Goal: Navigation & Orientation: Understand site structure

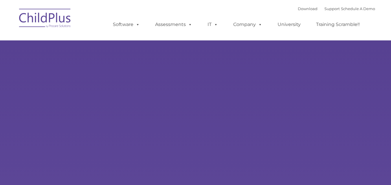
type input ""
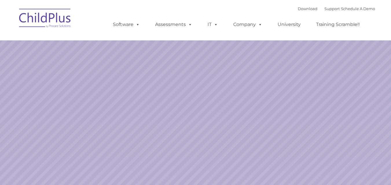
select select "MEDIUM"
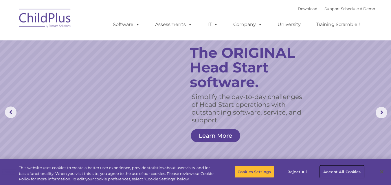
click at [352, 173] on button "Accept All Cookies" at bounding box center [342, 172] width 44 height 12
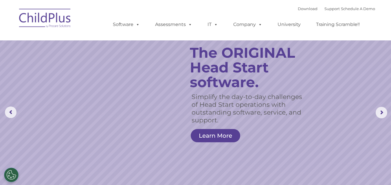
click at [53, 14] on img at bounding box center [45, 19] width 58 height 29
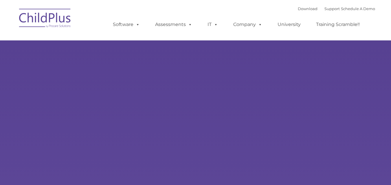
type input ""
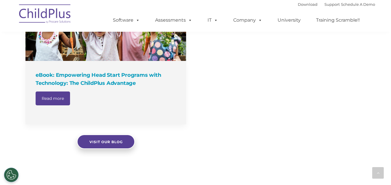
select select "MEDIUM"
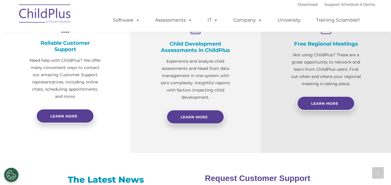
scroll to position [237, 0]
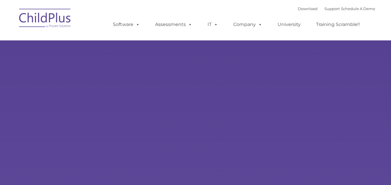
type input ""
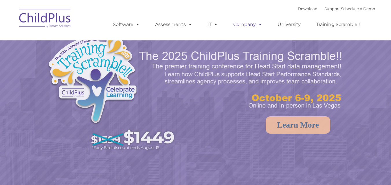
select select "MEDIUM"
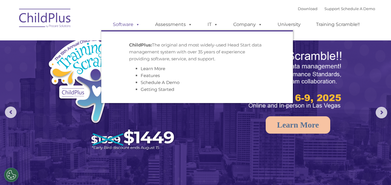
click at [135, 24] on span at bounding box center [136, 24] width 6 height 5
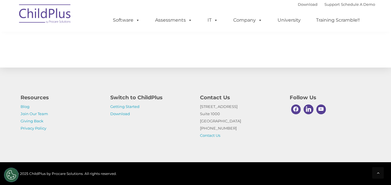
scroll to position [682, 0]
